Goal: Task Accomplishment & Management: Manage account settings

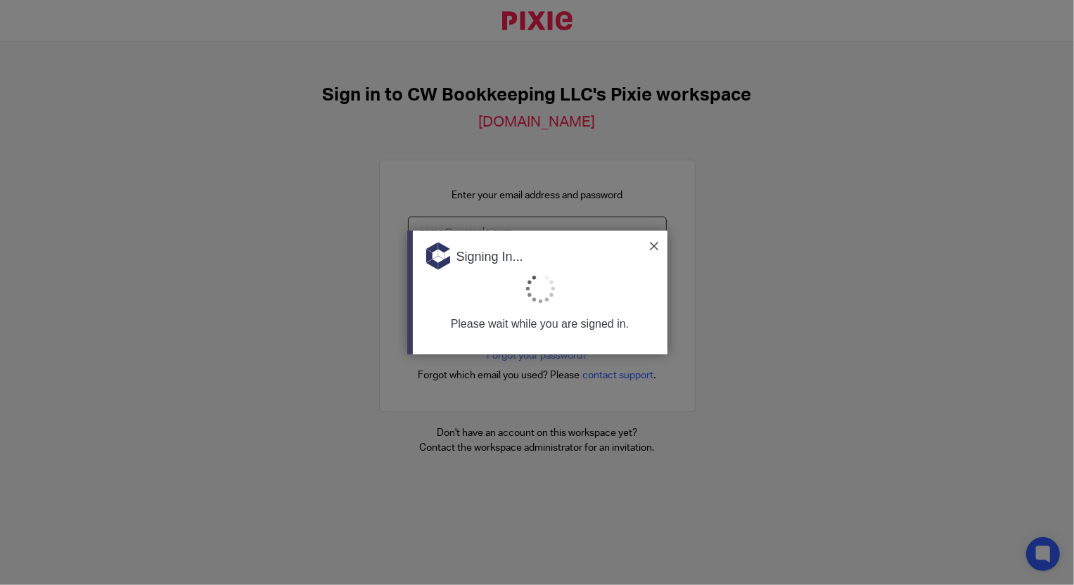
type input "[EMAIL_ADDRESS][DOMAIN_NAME]"
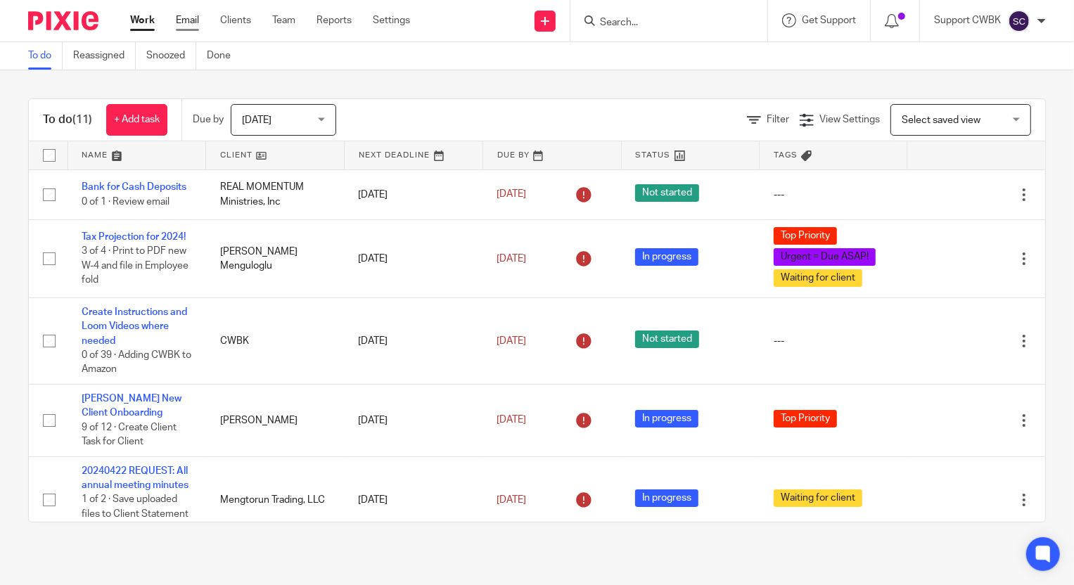
click at [192, 20] on link "Email" at bounding box center [187, 20] width 23 height 14
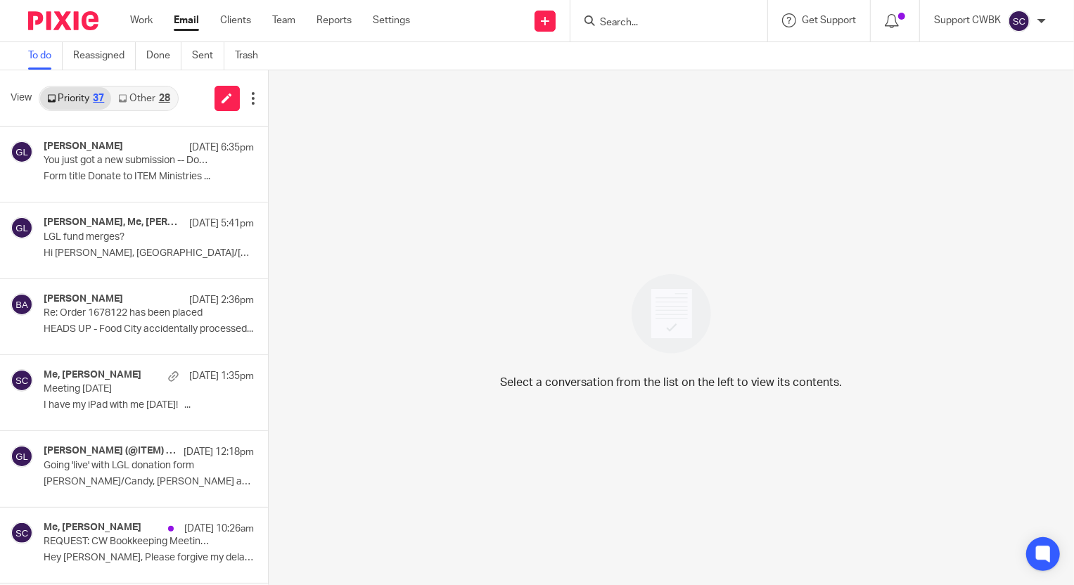
click at [142, 98] on link "Other 28" at bounding box center [143, 98] width 65 height 23
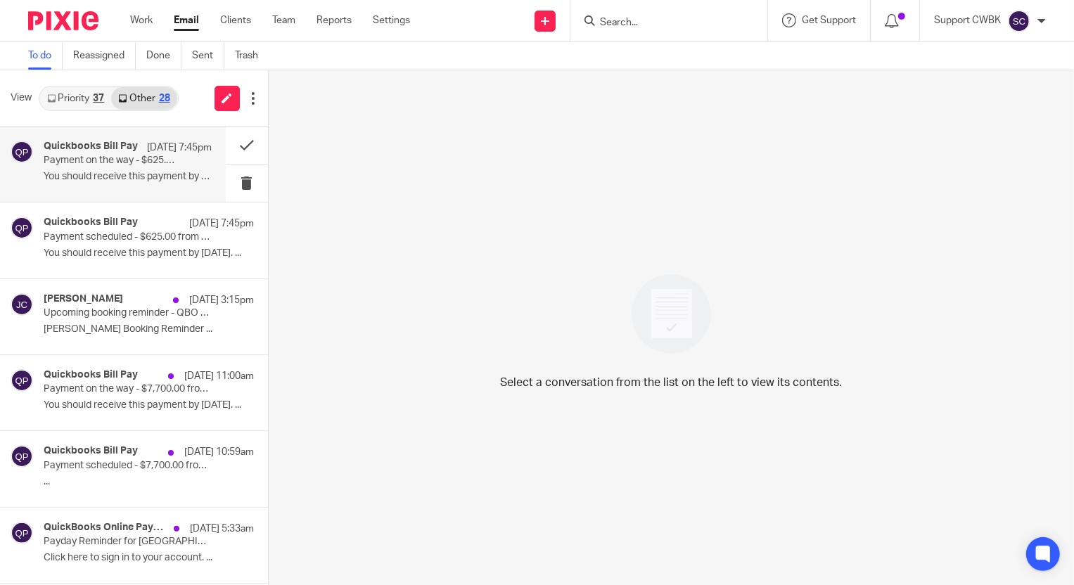
click at [108, 168] on div "Quickbooks Bill Pay Sep 16 7:45pm Payment on the way - $625.00 from HOLA Lakewa…" at bounding box center [128, 164] width 168 height 47
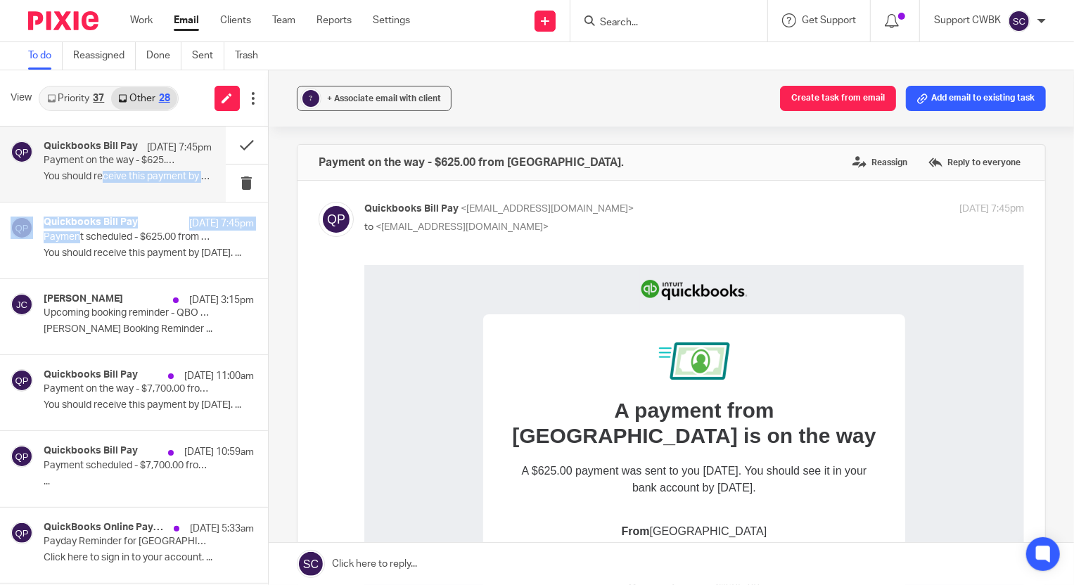
drag, startPoint x: 80, startPoint y: 241, endPoint x: 106, endPoint y: 172, distance: 73.4
click at [91, 173] on p "You should receive this payment by 09/19/2025. ..." at bounding box center [128, 177] width 168 height 12
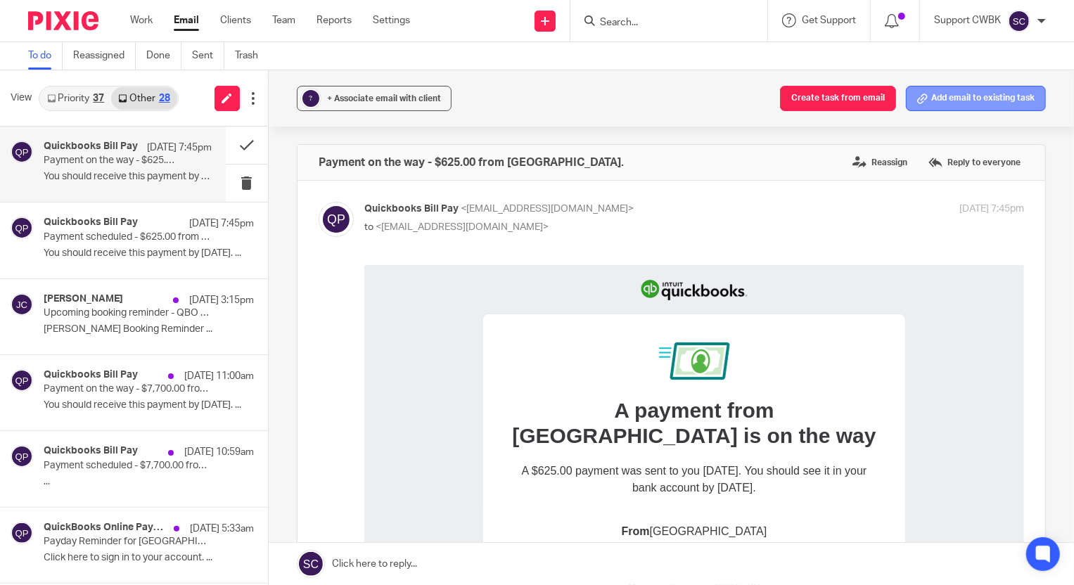
click at [950, 101] on button "Add email to existing task" at bounding box center [976, 98] width 140 height 25
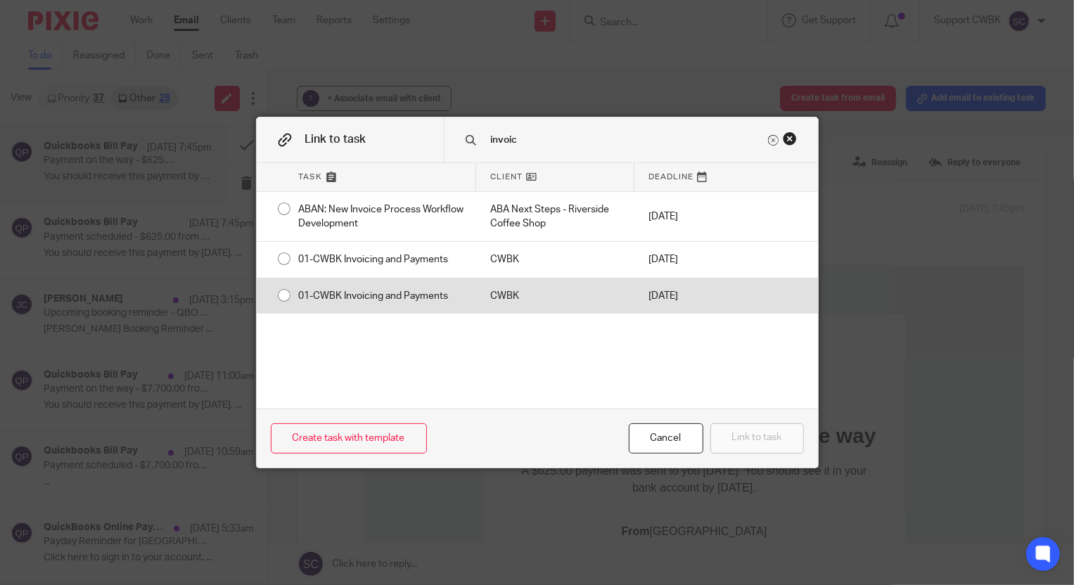
type input "invoic"
click at [357, 295] on div "01-CWBK Invoicing and Payments" at bounding box center [380, 296] width 191 height 35
radio input "true"
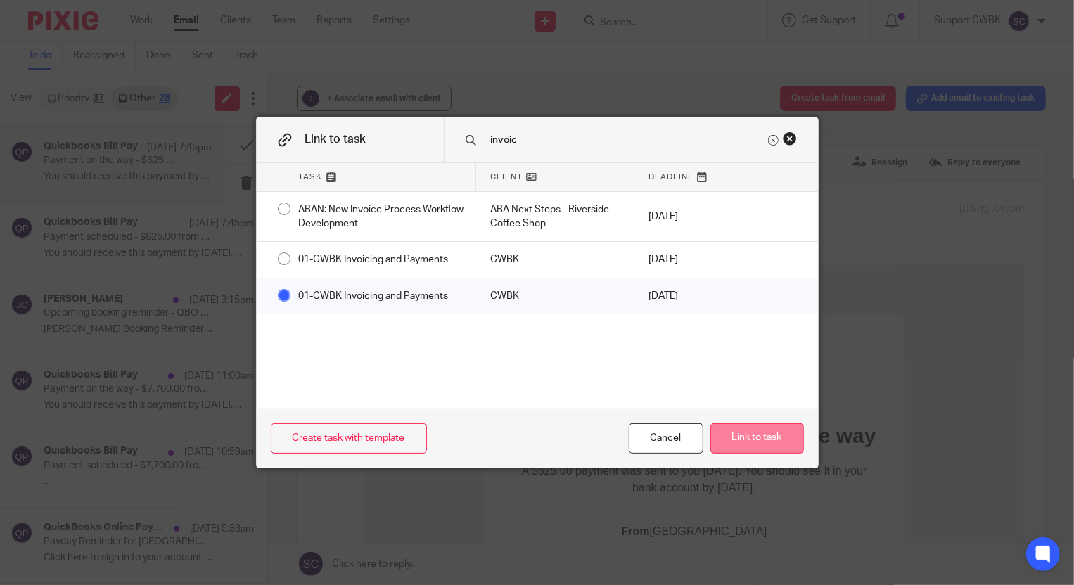
click at [727, 436] on button "Link to task" at bounding box center [757, 438] width 94 height 30
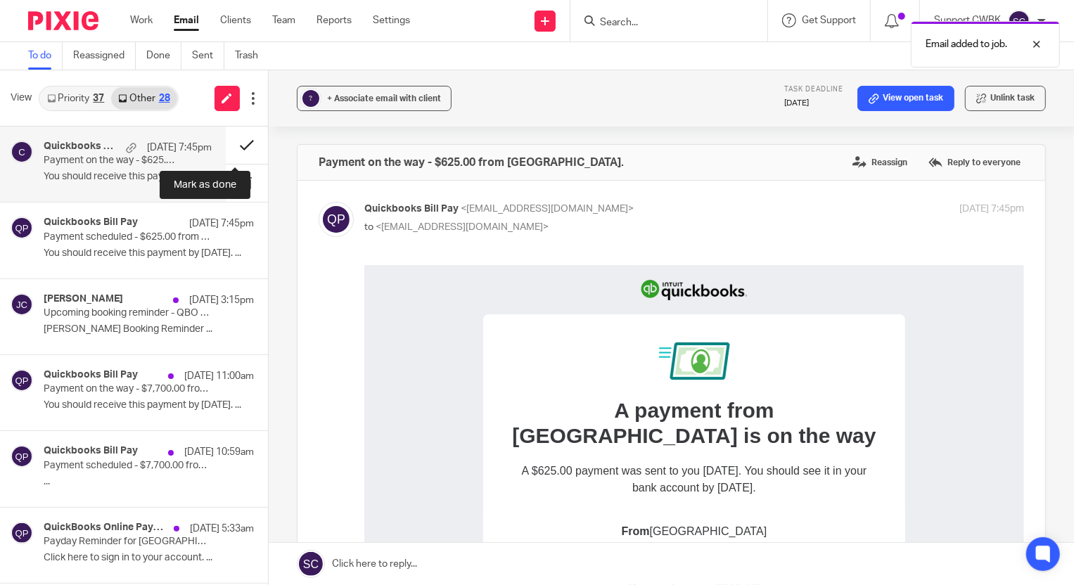
click at [232, 143] on button at bounding box center [247, 145] width 42 height 37
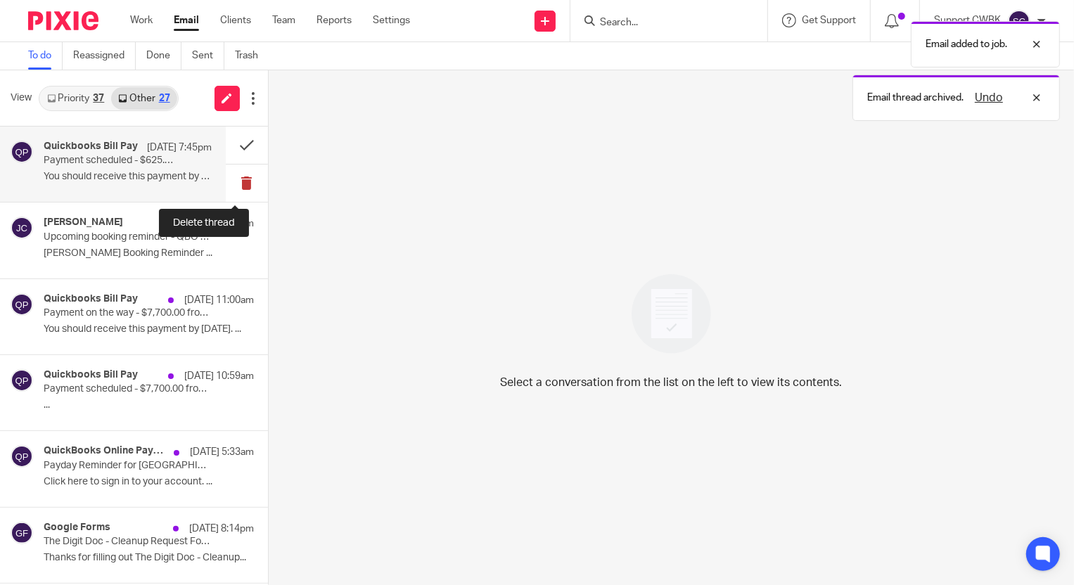
click at [232, 182] on button at bounding box center [247, 183] width 42 height 37
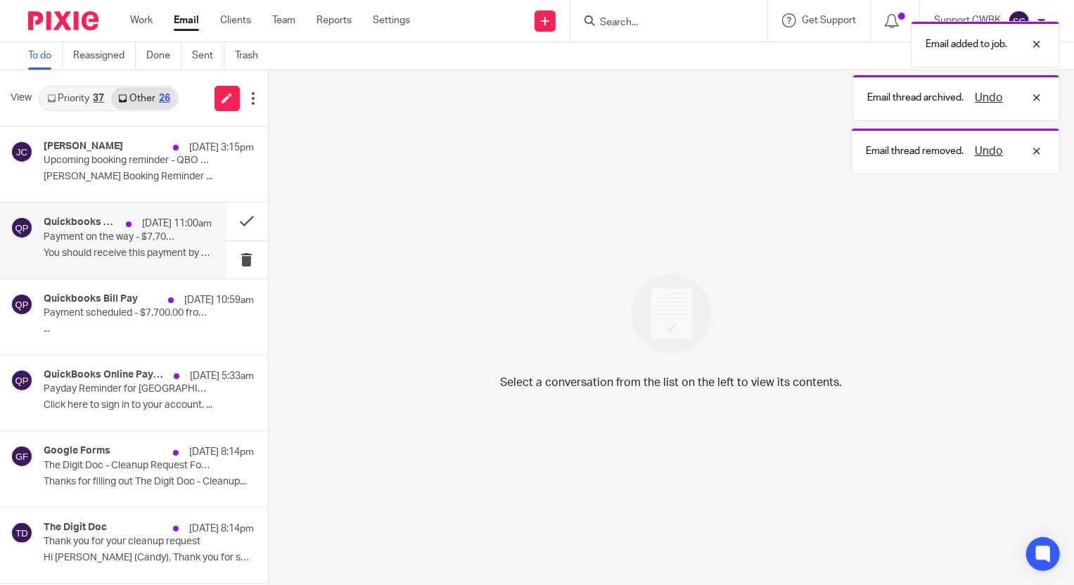
click at [86, 240] on p "Payment on the way - $7,700.00 from Avenue B 201 LLC." at bounding box center [111, 237] width 134 height 12
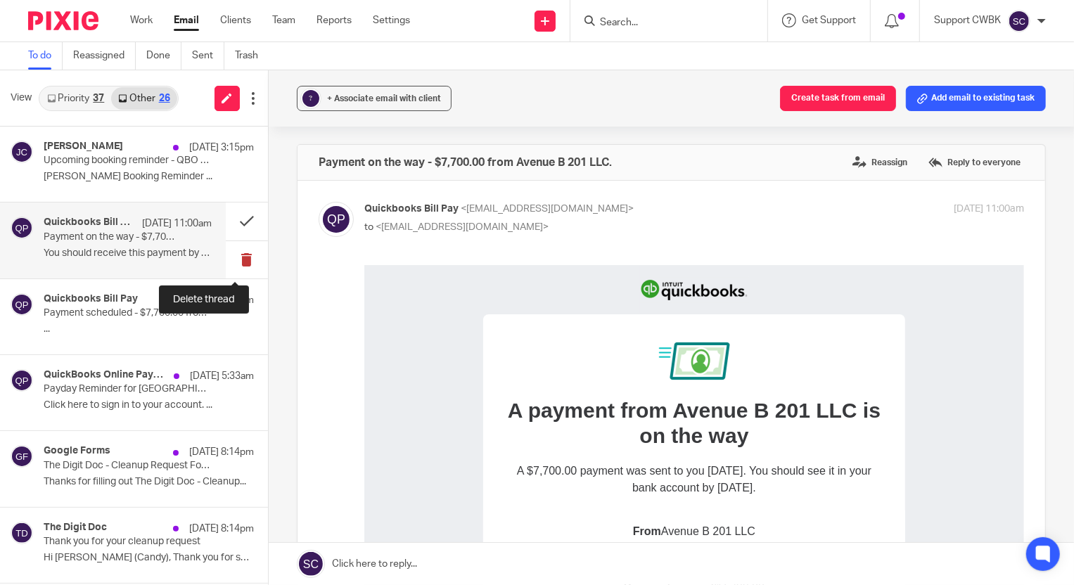
click at [233, 260] on button at bounding box center [247, 259] width 42 height 37
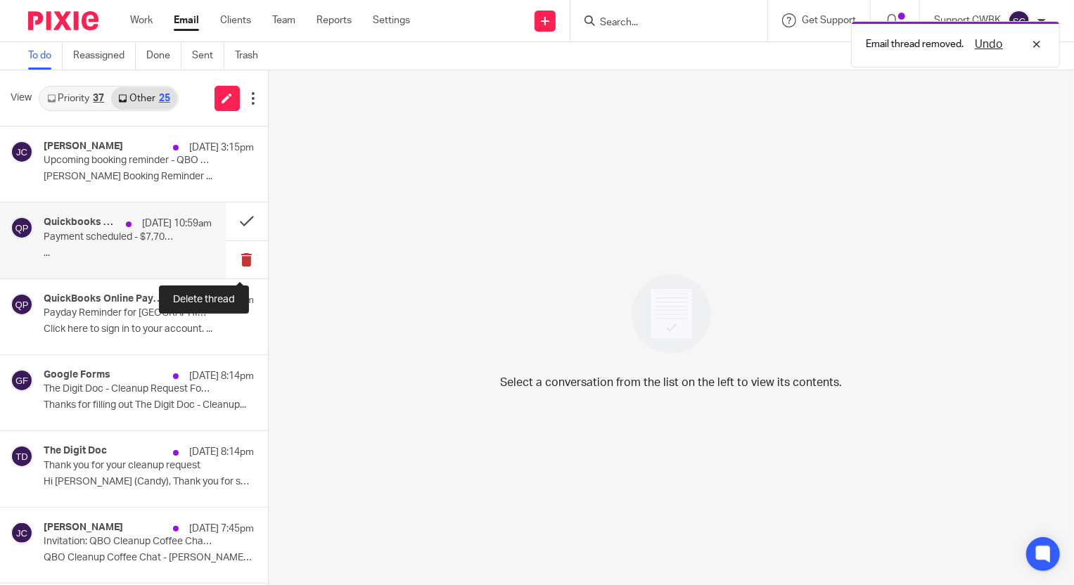
click at [238, 258] on button at bounding box center [247, 259] width 42 height 37
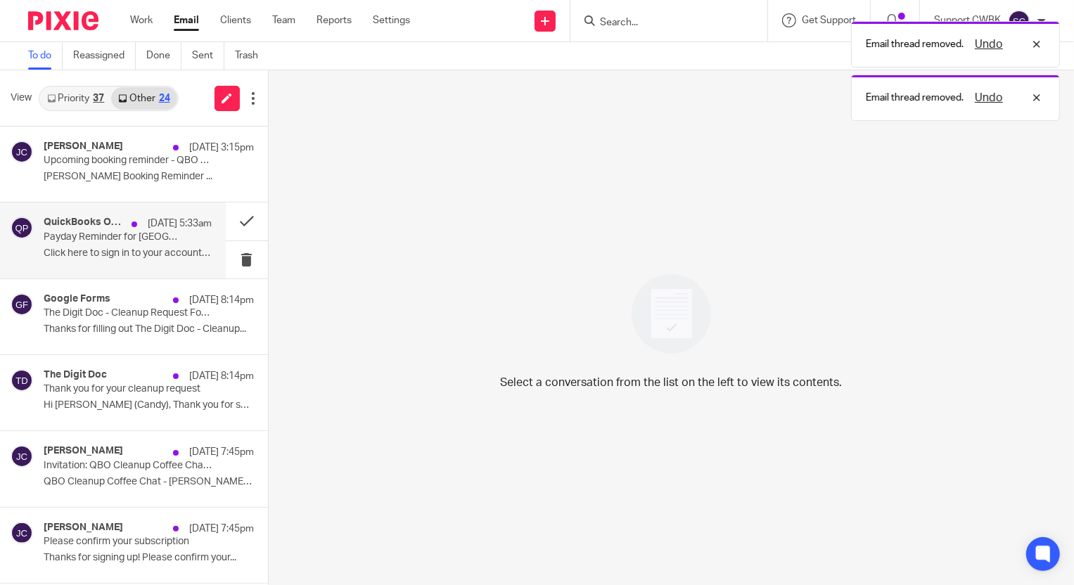
click at [110, 241] on p "Payday Reminder for HOLA Lakeway" at bounding box center [111, 237] width 134 height 12
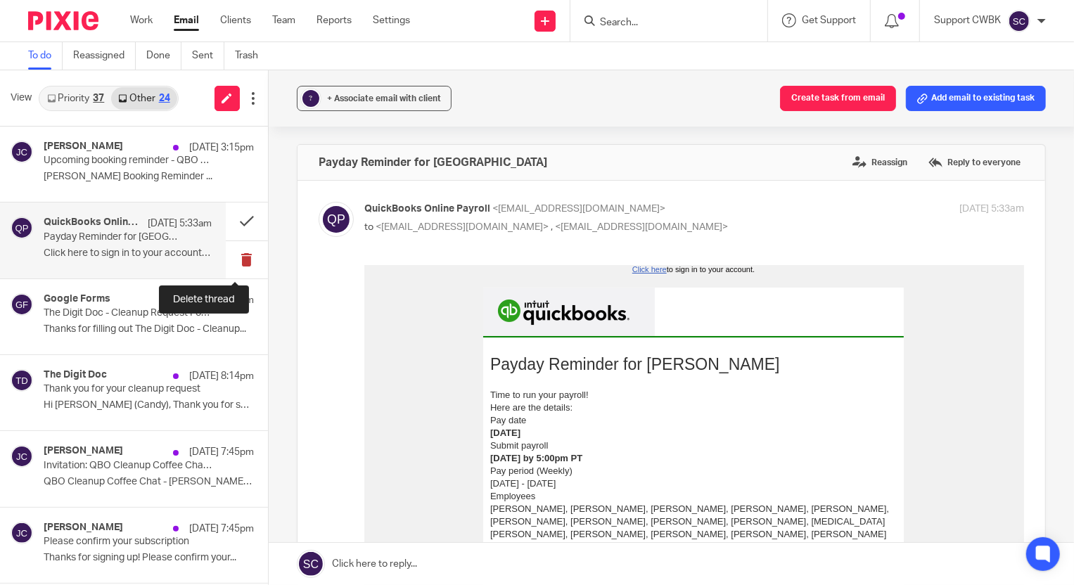
click at [233, 255] on button at bounding box center [247, 259] width 42 height 37
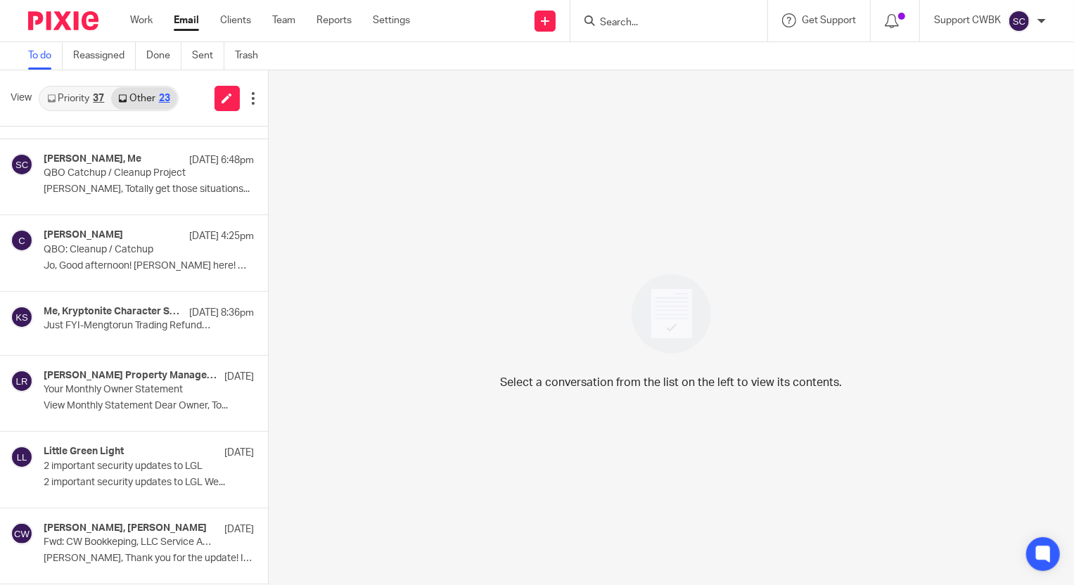
scroll to position [383, 0]
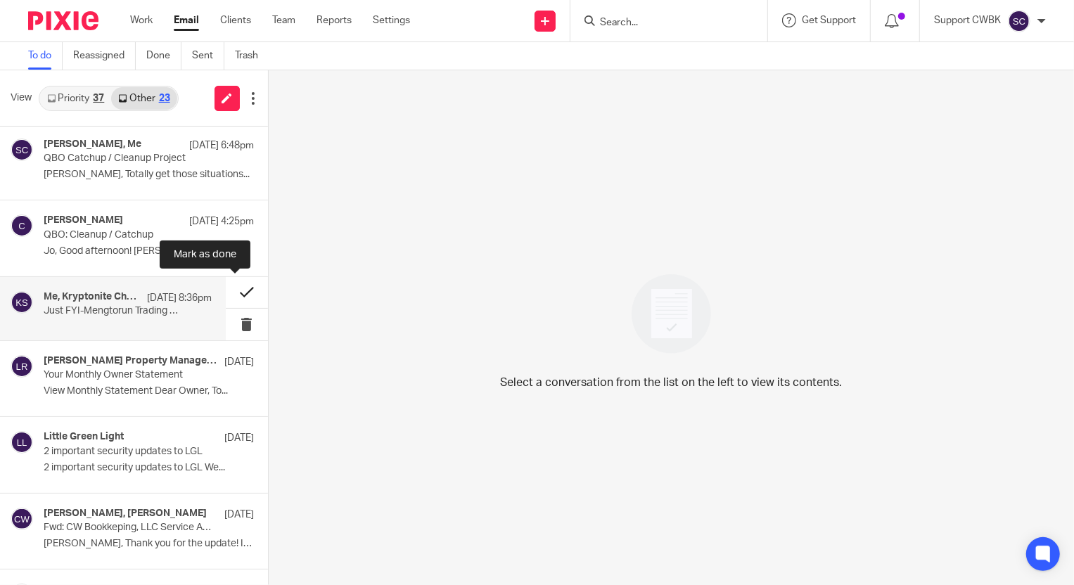
click at [236, 292] on button at bounding box center [247, 293] width 42 height 32
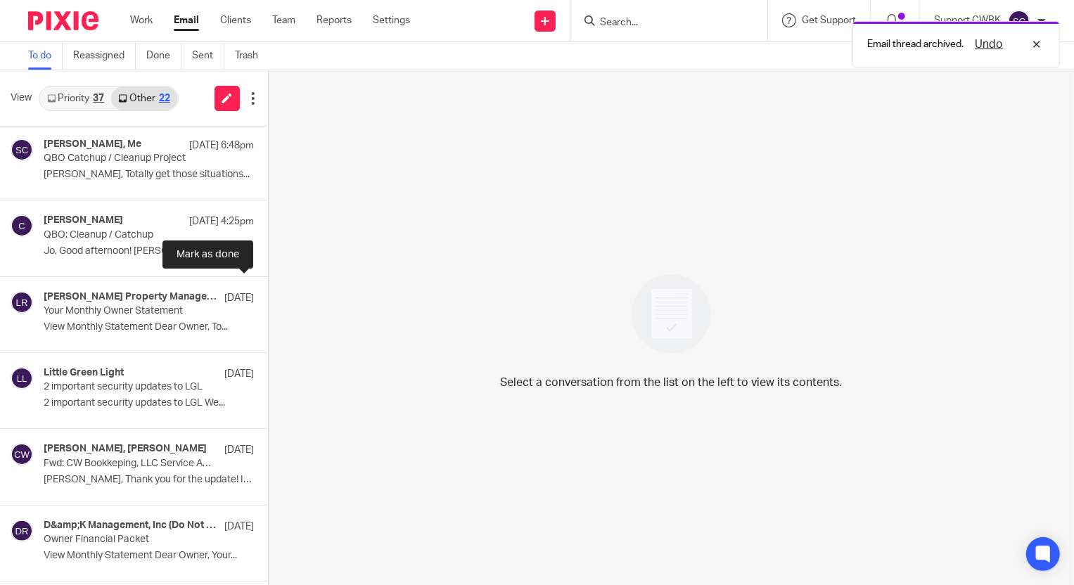
click at [268, 292] on button at bounding box center [273, 295] width 11 height 37
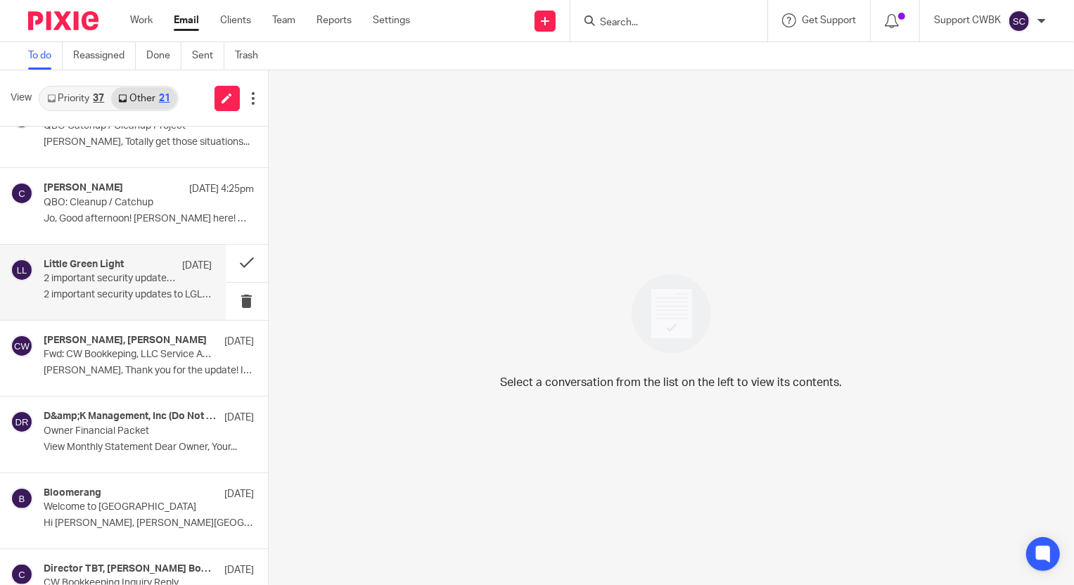
scroll to position [447, 0]
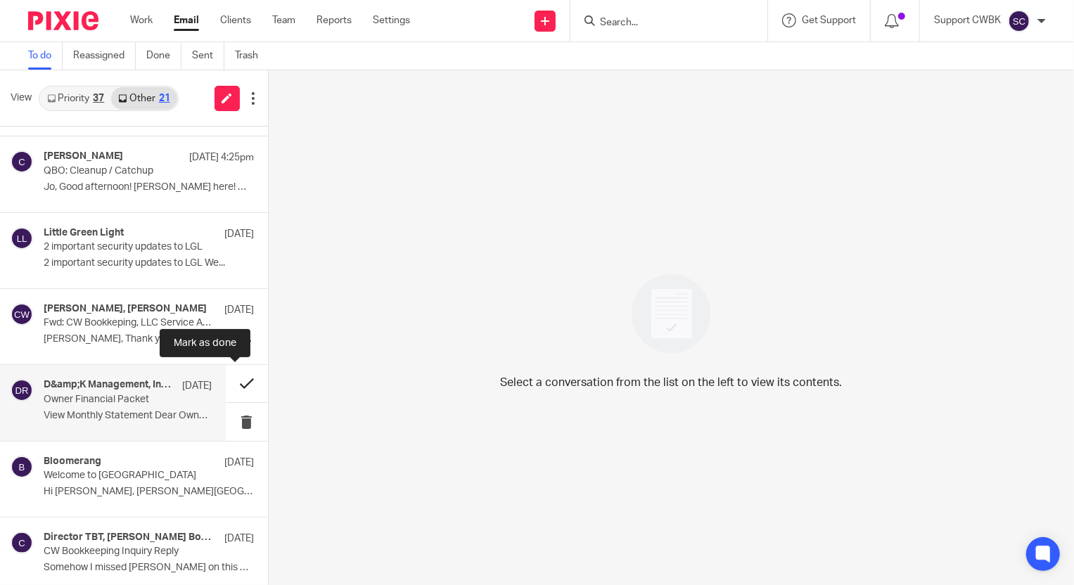
click at [243, 381] on button at bounding box center [247, 383] width 42 height 37
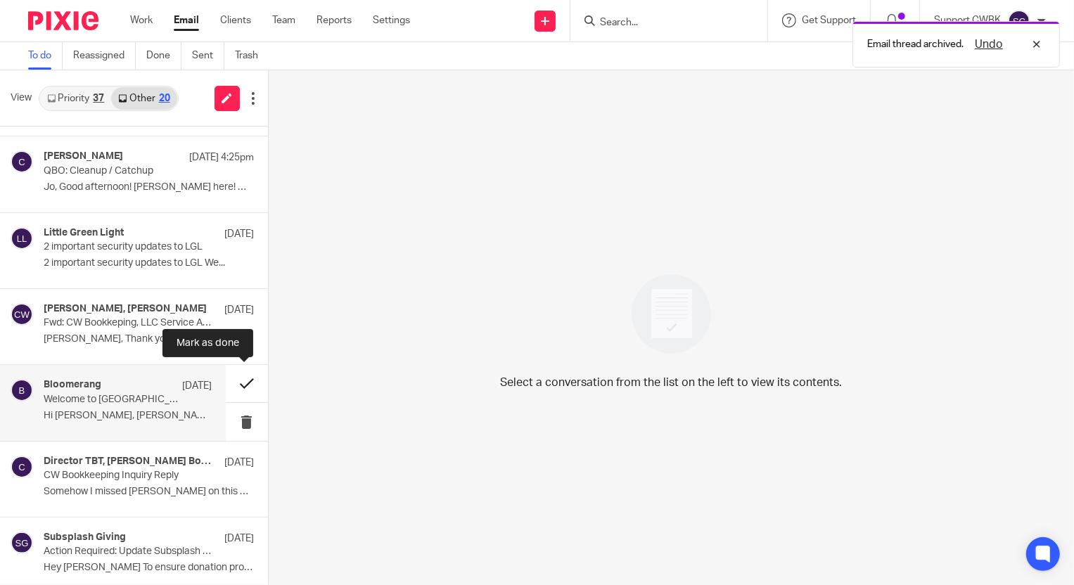
click at [234, 383] on button at bounding box center [247, 383] width 42 height 37
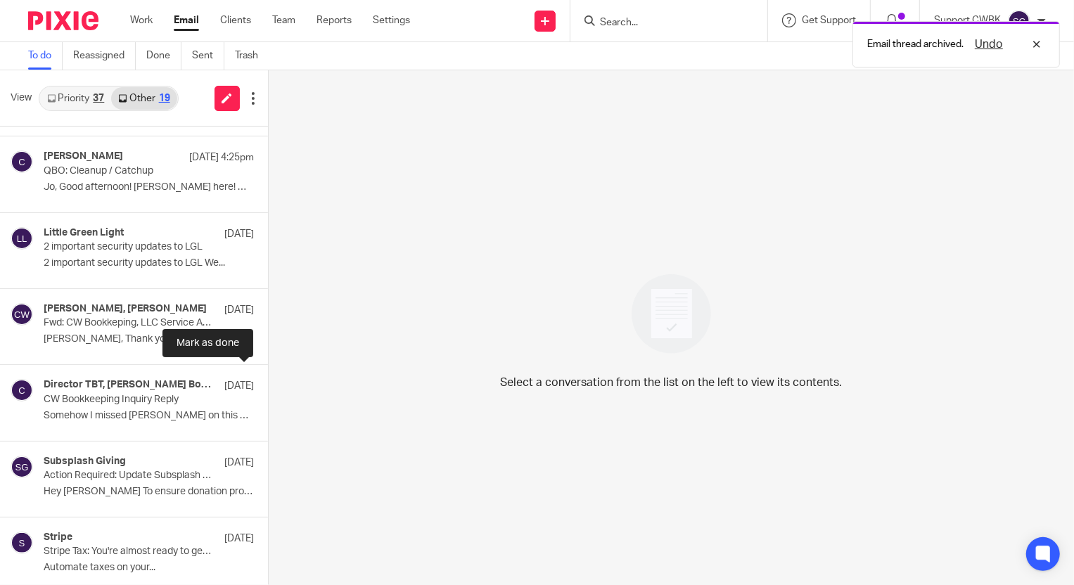
click at [268, 383] on button at bounding box center [273, 383] width 11 height 37
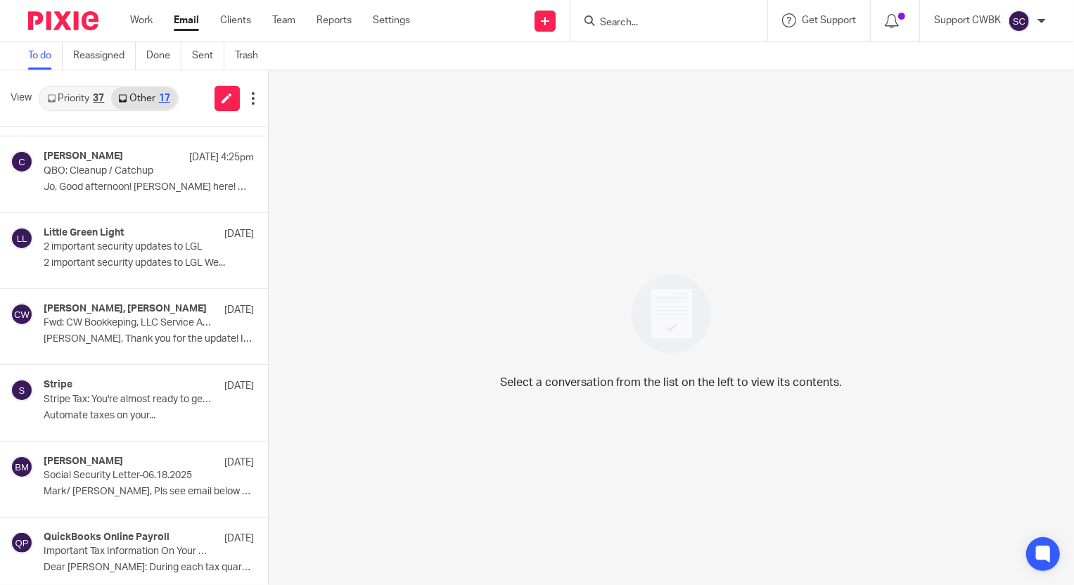
scroll to position [455, 0]
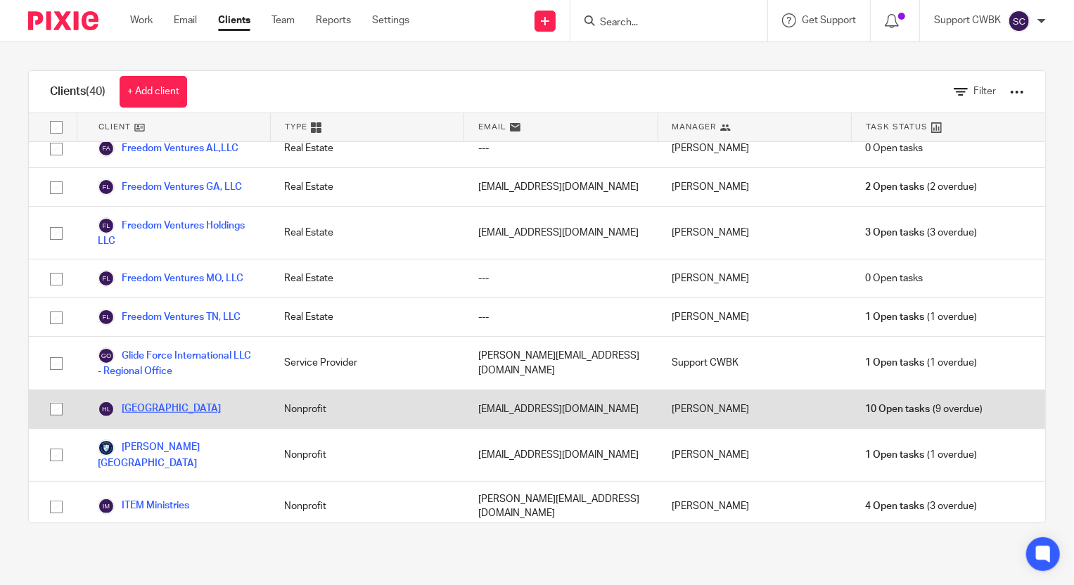
scroll to position [639, 0]
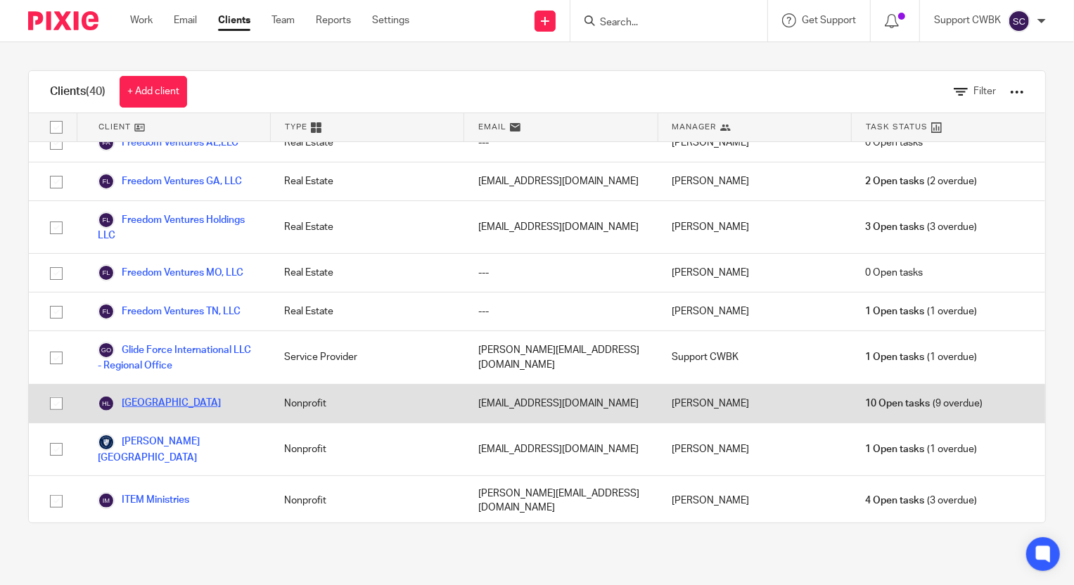
click at [162, 395] on link "[GEOGRAPHIC_DATA]" at bounding box center [159, 403] width 123 height 17
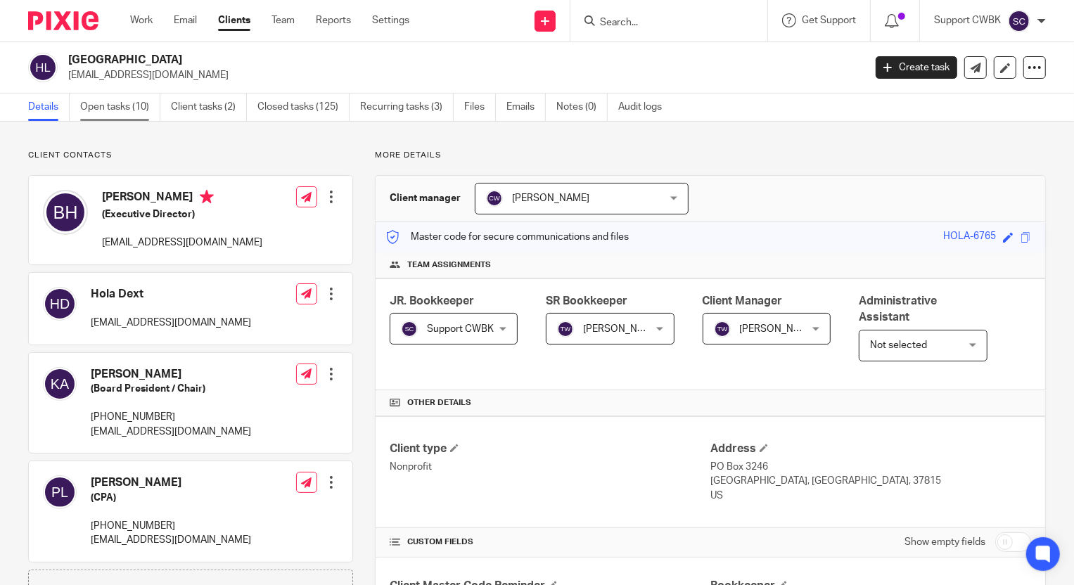
click at [116, 106] on link "Open tasks (10)" at bounding box center [120, 107] width 80 height 27
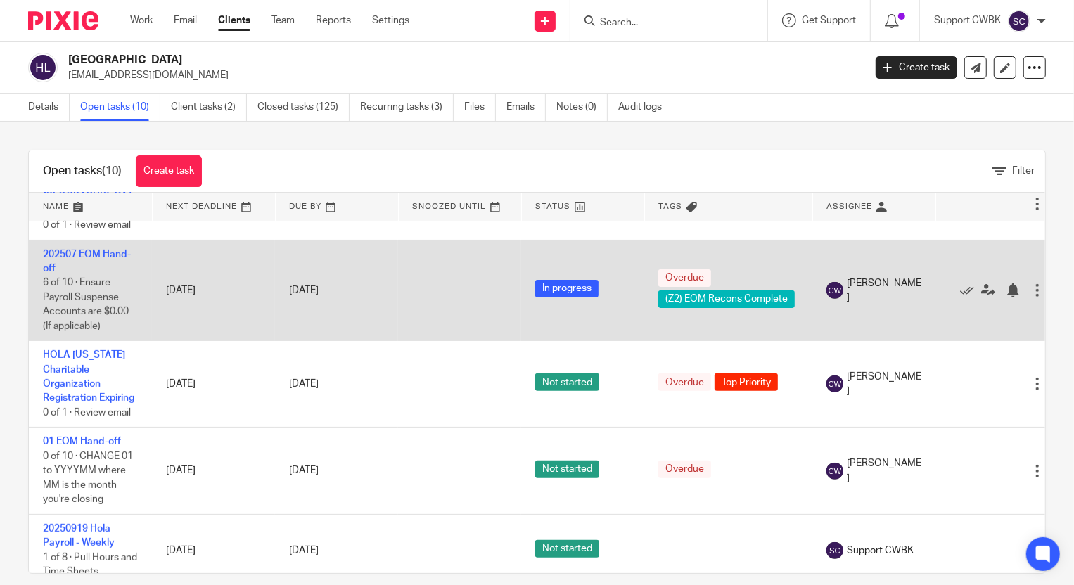
scroll to position [492, 0]
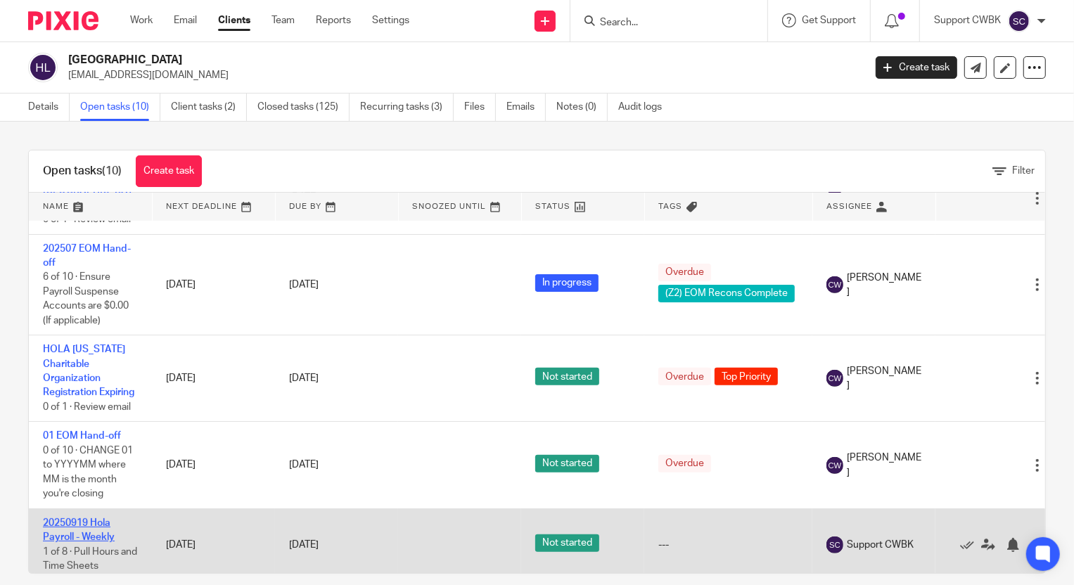
click at [96, 518] on link "20250919 Hola Payroll - Weekly" at bounding box center [79, 530] width 72 height 24
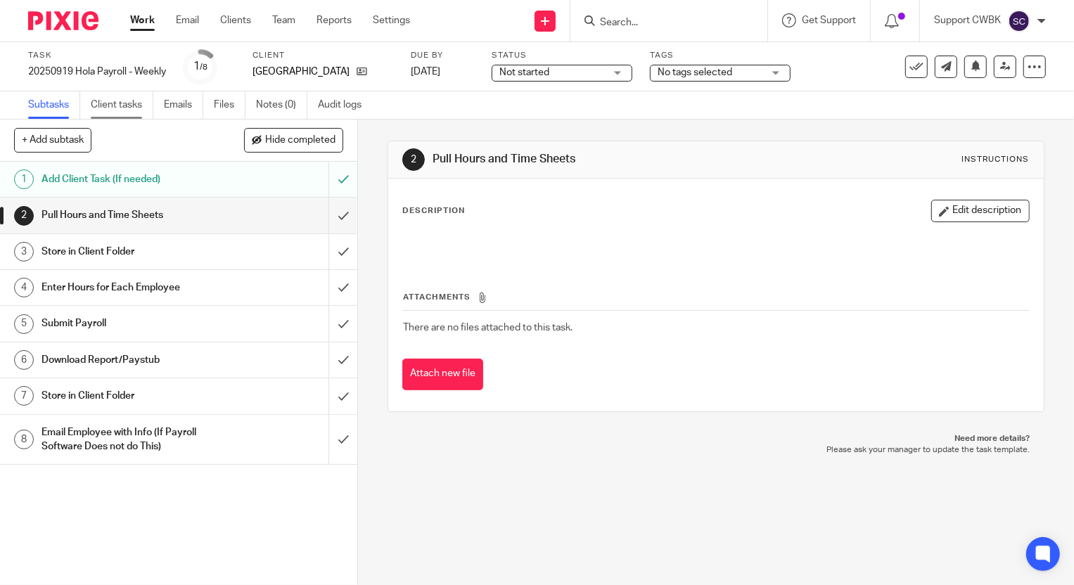
click at [122, 106] on link "Client tasks" at bounding box center [122, 104] width 63 height 27
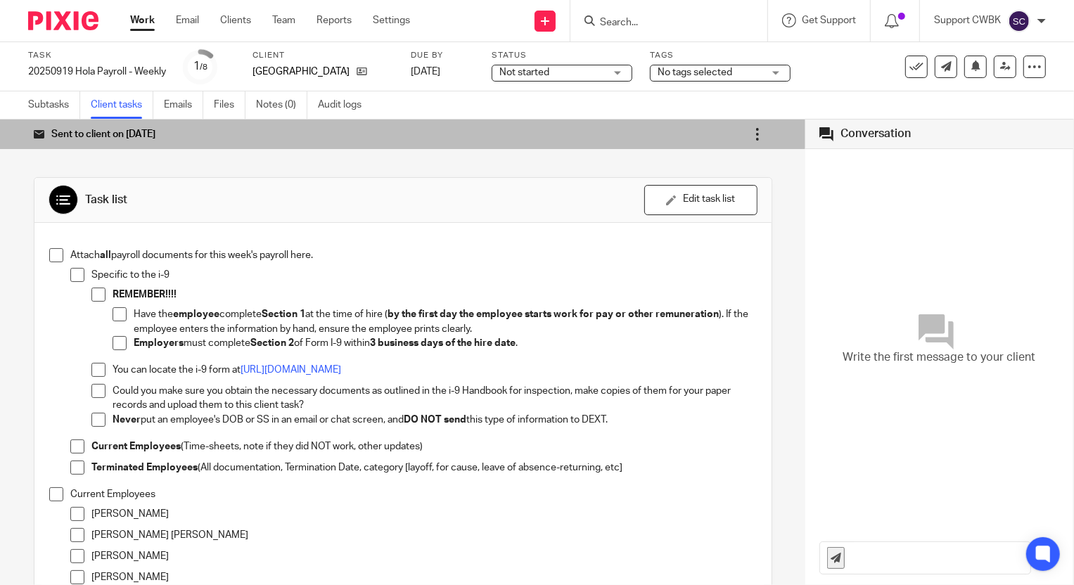
click at [751, 134] on icon at bounding box center [758, 134] width 14 height 14
click at [719, 170] on link "Re-send email" at bounding box center [695, 173] width 63 height 13
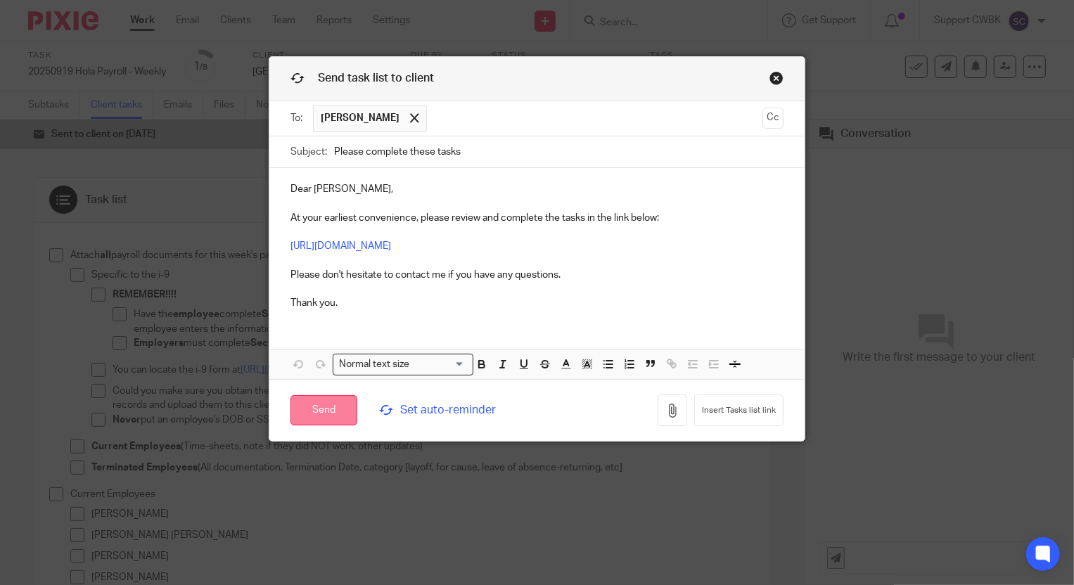
click at [307, 408] on input "Send" at bounding box center [324, 410] width 67 height 30
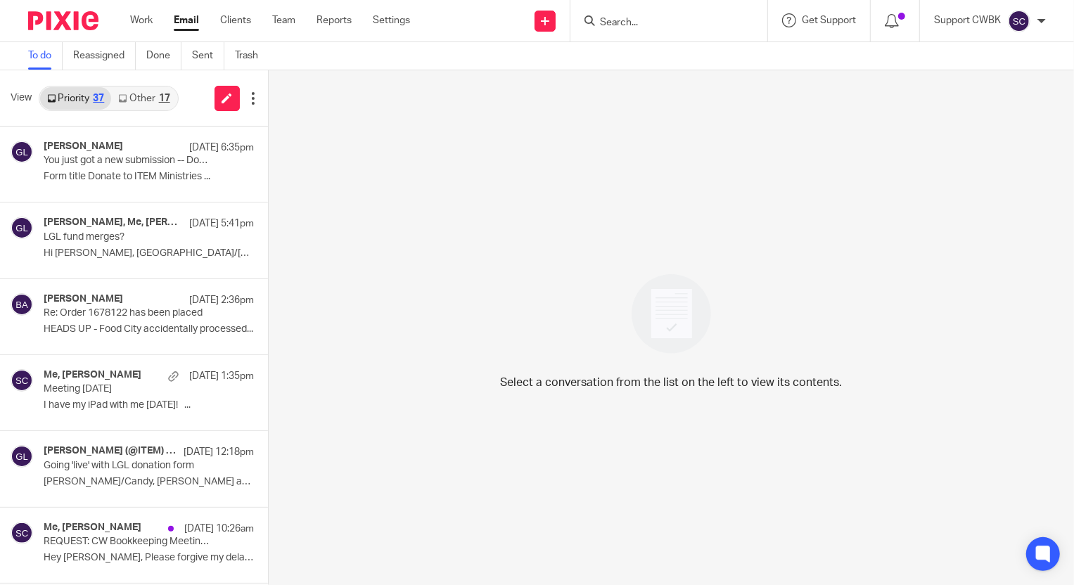
click at [131, 98] on link "Other 17" at bounding box center [143, 98] width 65 height 23
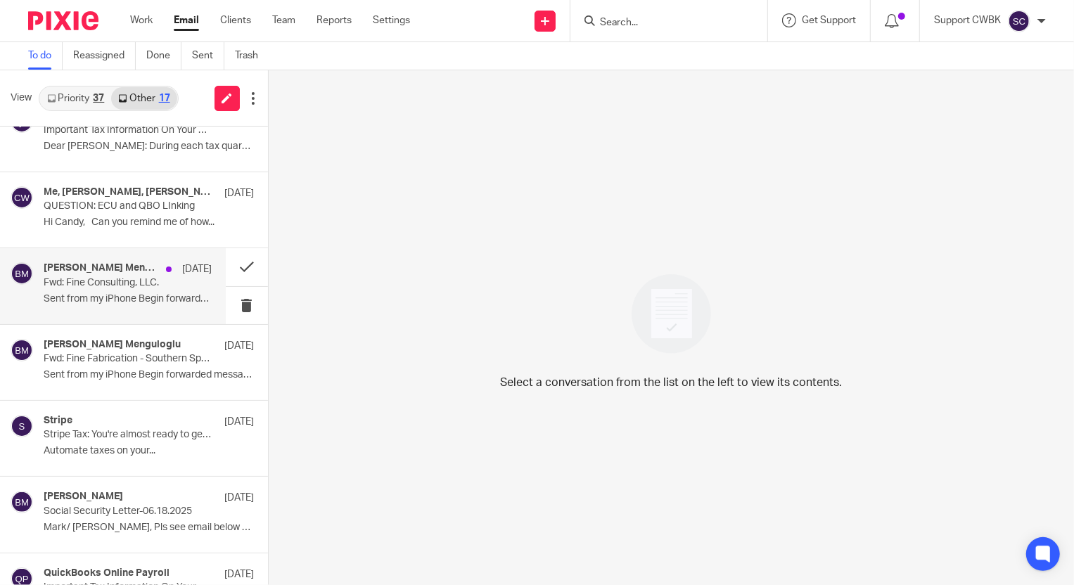
scroll to position [772, 0]
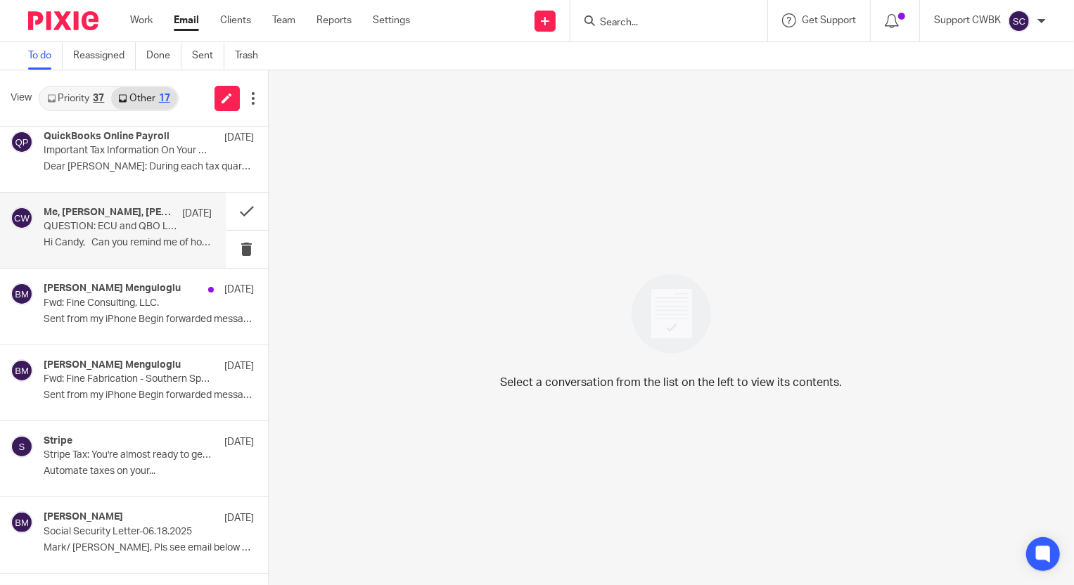
click at [110, 223] on p "QUESTION: ECU and QBO LInking" at bounding box center [111, 227] width 134 height 12
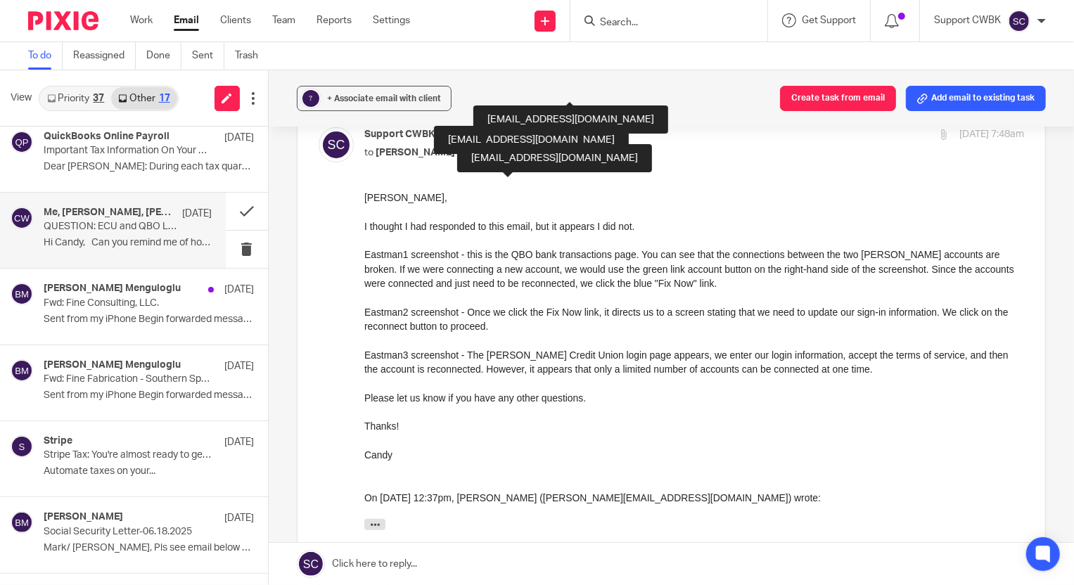
scroll to position [191, 0]
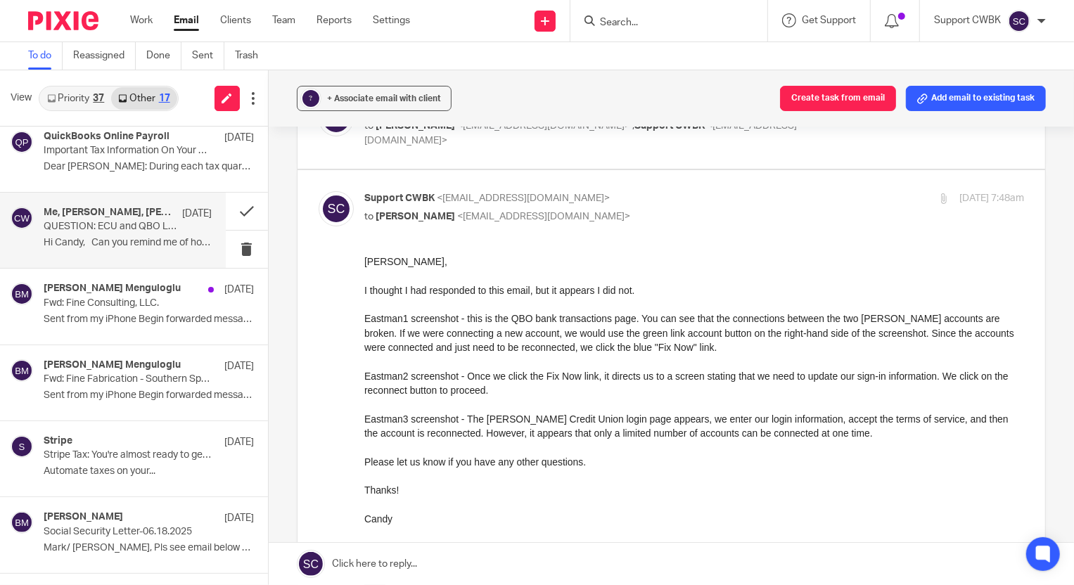
click at [371, 566] on link at bounding box center [671, 564] width 805 height 42
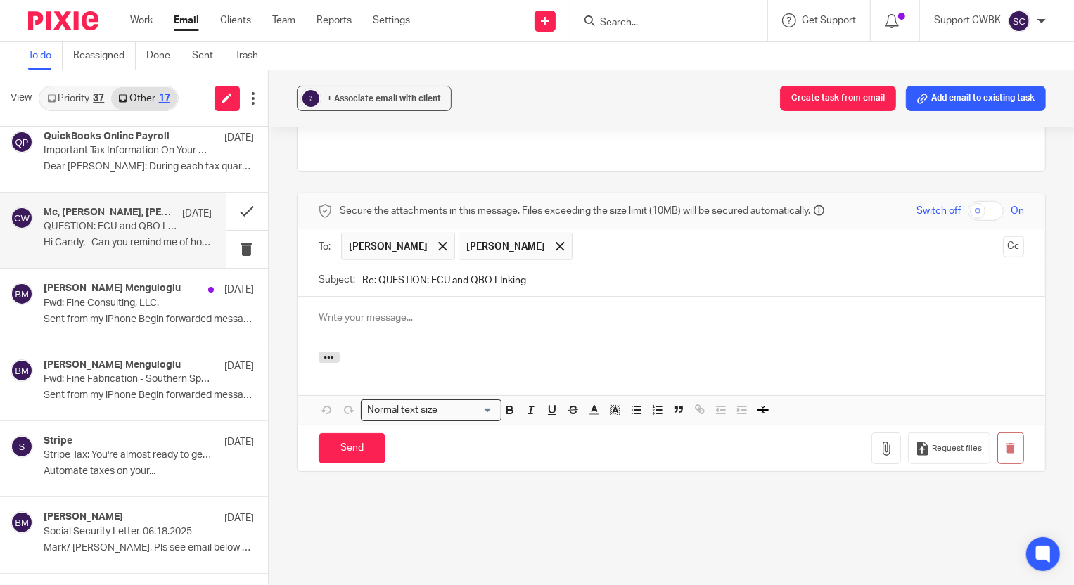
scroll to position [0, 0]
drag, startPoint x: 457, startPoint y: 229, endPoint x: 450, endPoint y: 239, distance: 12.1
click at [447, 242] on span at bounding box center [442, 246] width 9 height 9
click at [369, 311] on p at bounding box center [672, 318] width 706 height 14
click at [1005, 443] on icon "button" at bounding box center [1010, 448] width 11 height 11
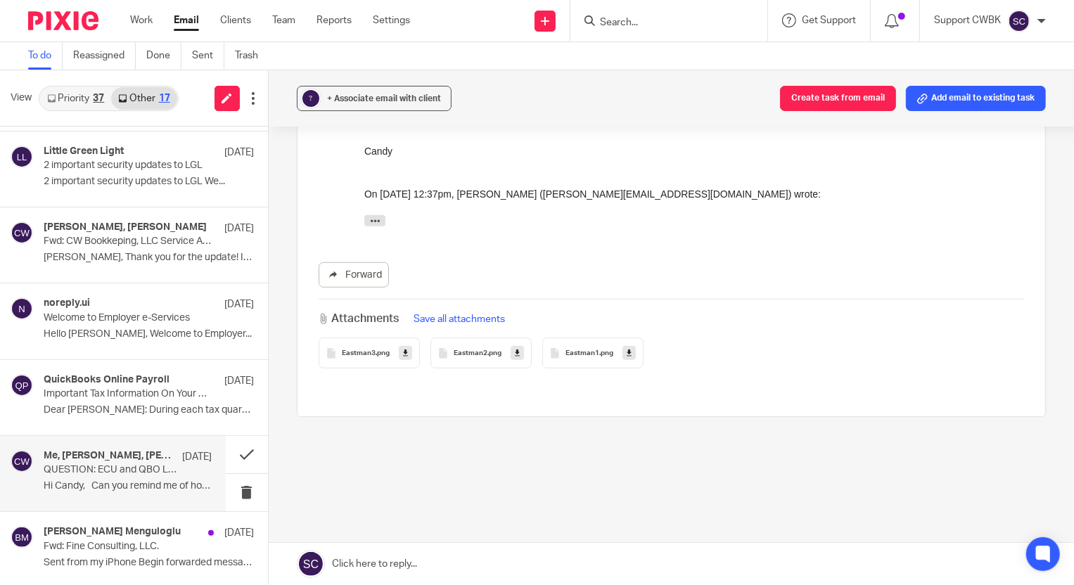
scroll to position [516, 0]
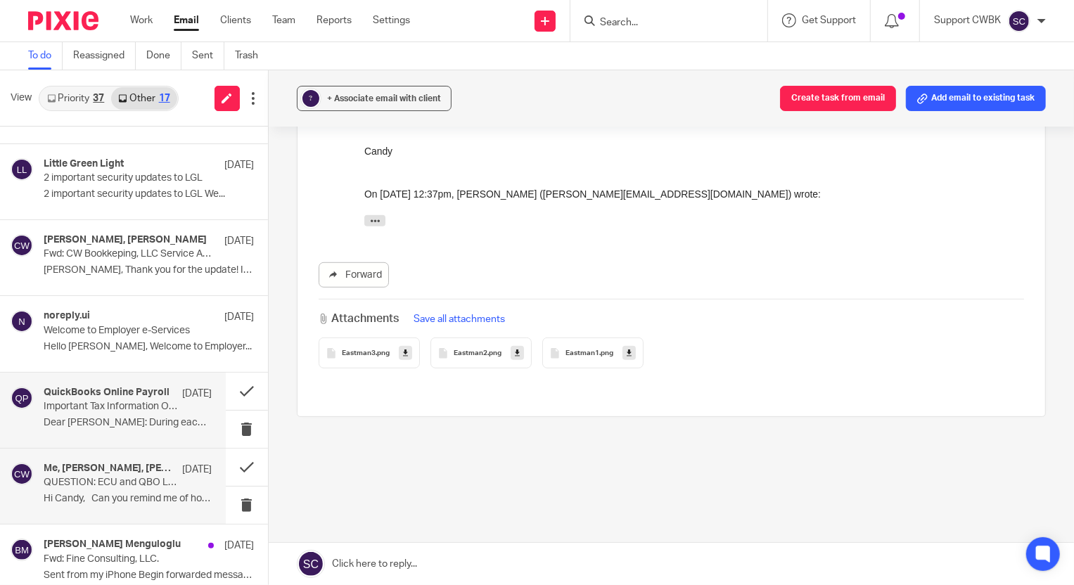
click at [84, 402] on p "Important Tax Information On Your Federal Payment and Filing" at bounding box center [111, 407] width 134 height 12
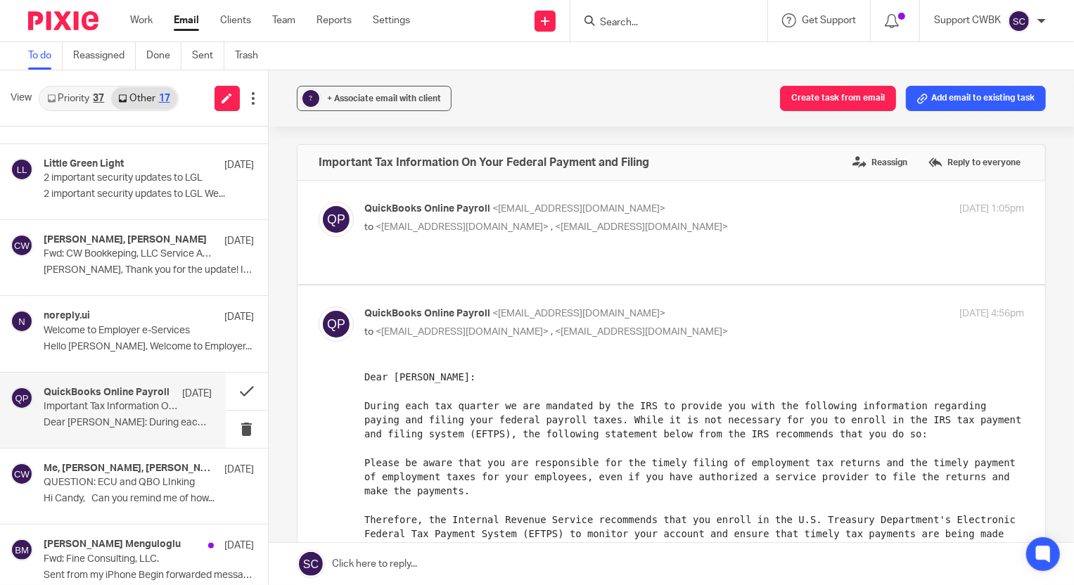
scroll to position [0, 0]
click at [98, 341] on p "Hello [PERSON_NAME], Welcome to Employer..." at bounding box center [128, 347] width 168 height 12
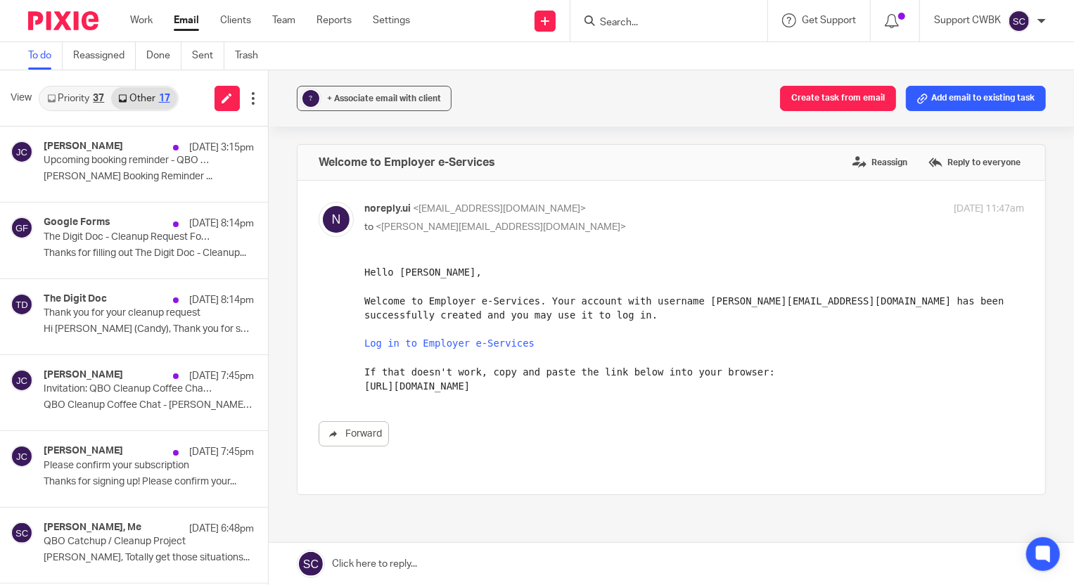
click at [74, 95] on link "Priority 37" at bounding box center [75, 98] width 71 height 23
